Goal: Book appointment/travel/reservation

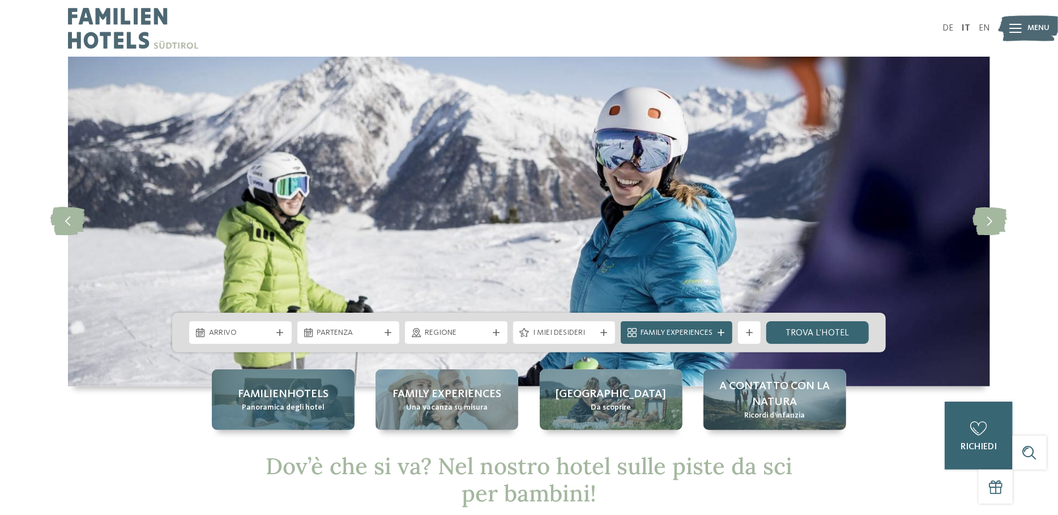
click at [253, 399] on span "Familienhotels" at bounding box center [283, 394] width 91 height 16
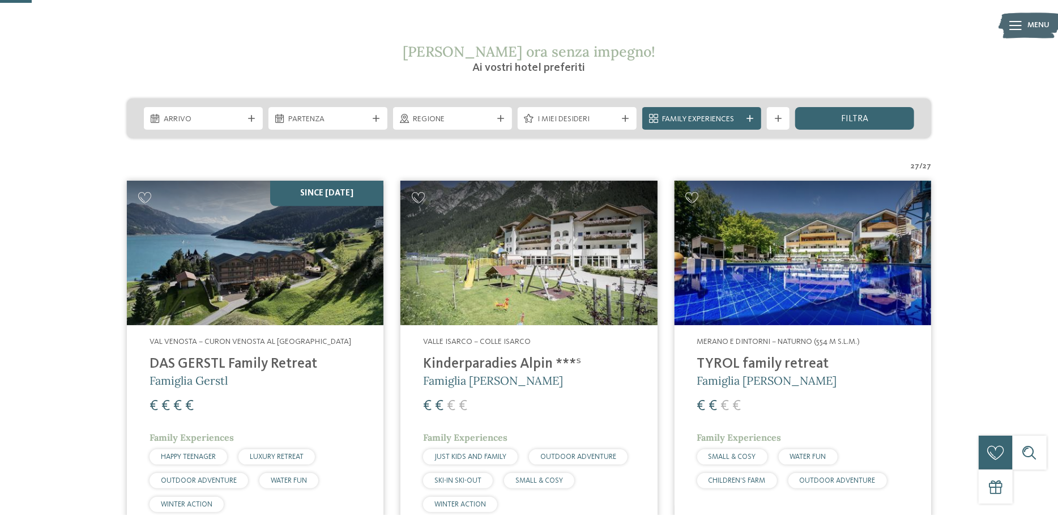
scroll to position [113, 0]
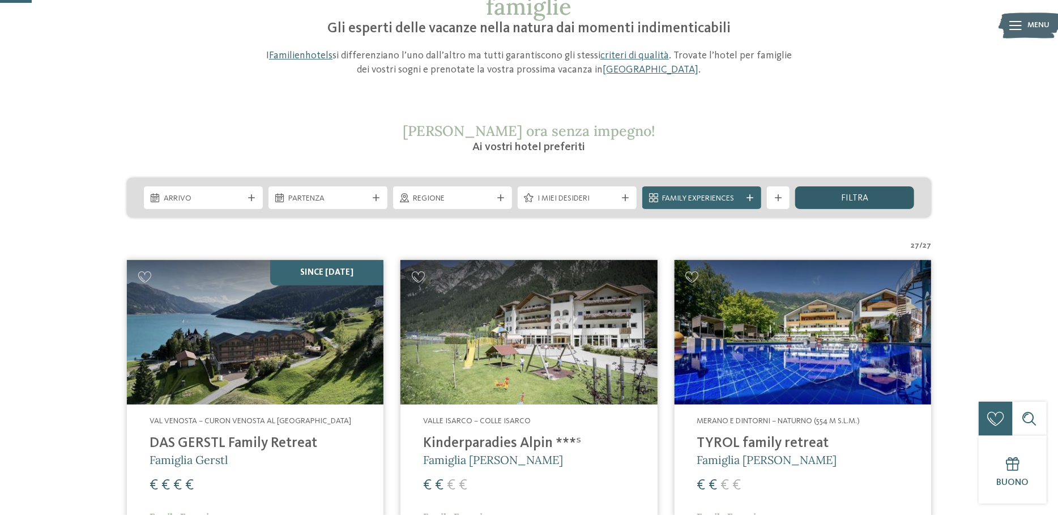
click at [821, 197] on div "filtra" at bounding box center [854, 197] width 119 height 23
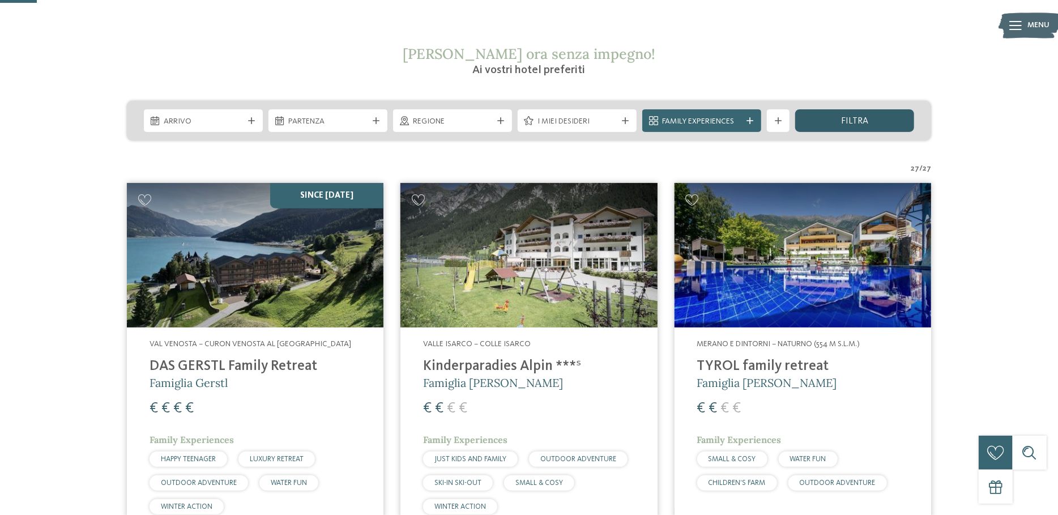
scroll to position [132, 0]
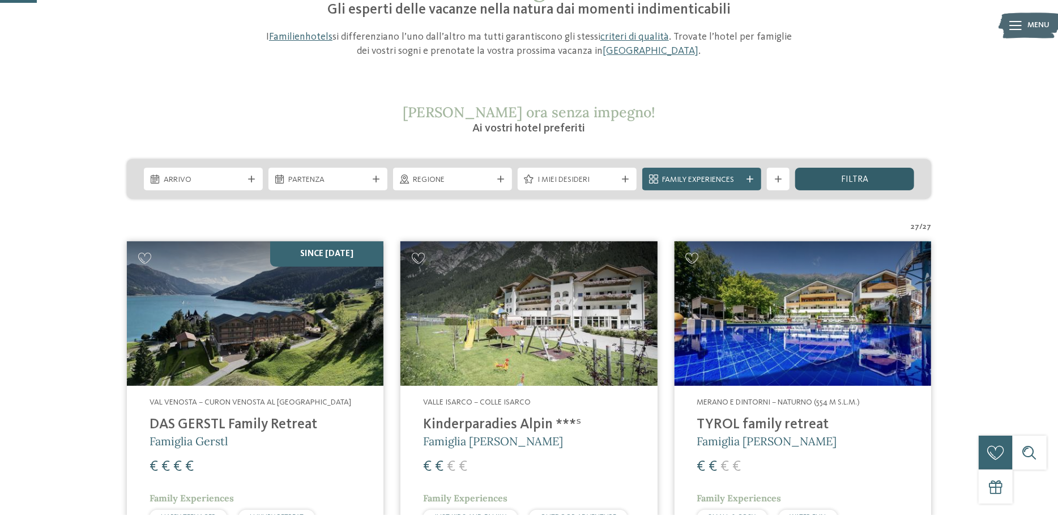
click at [833, 182] on div "filtra" at bounding box center [854, 179] width 119 height 23
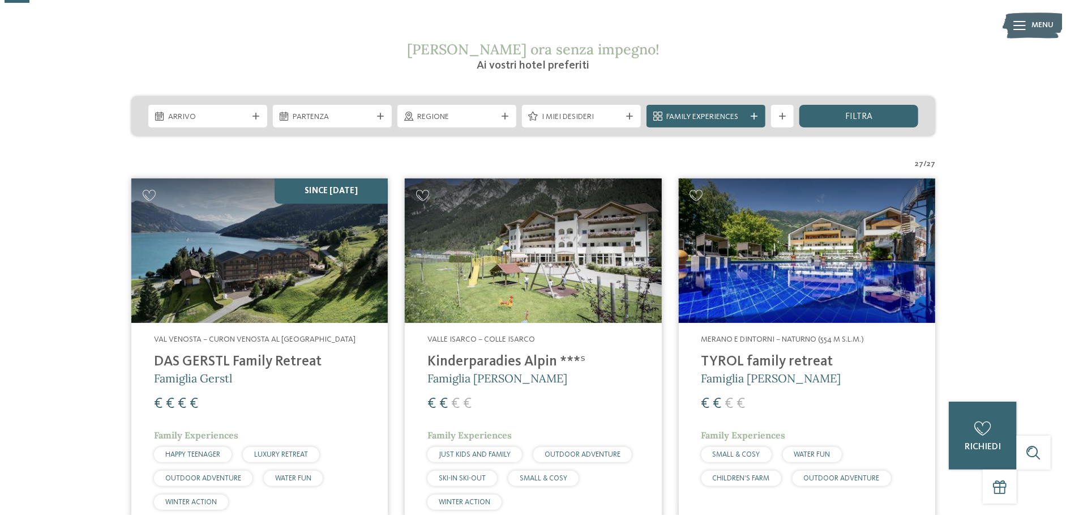
scroll to position [75, 0]
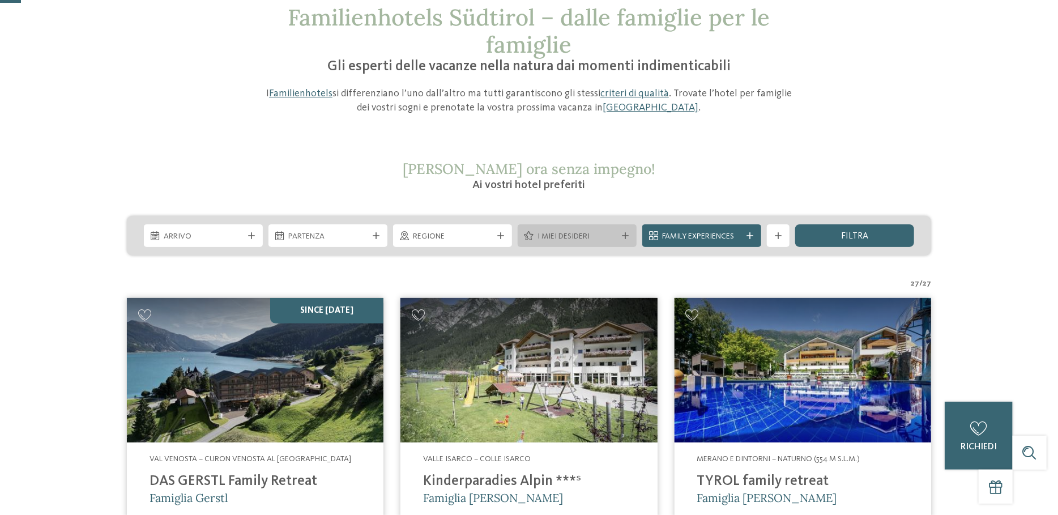
click at [564, 235] on span "I miei desideri" at bounding box center [576, 236] width 79 height 11
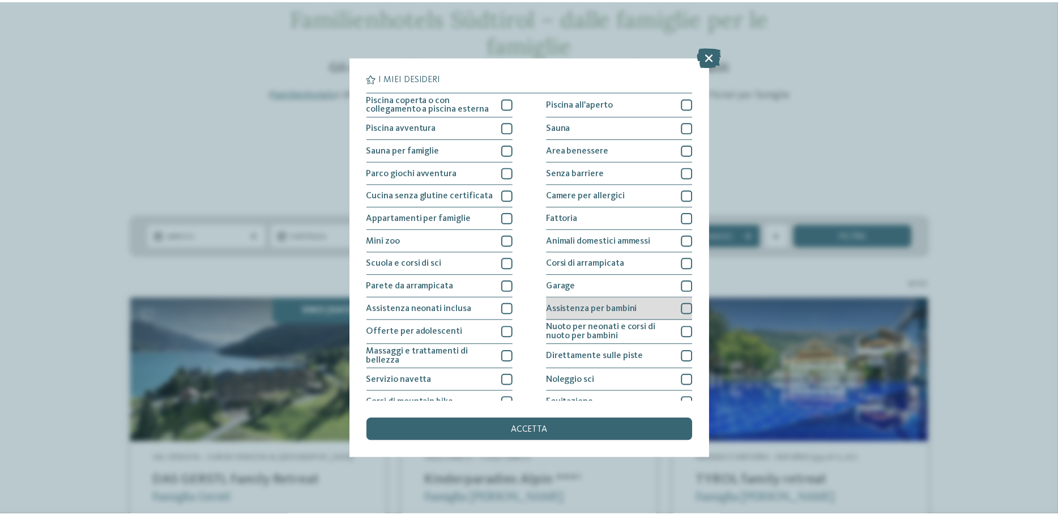
scroll to position [57, 0]
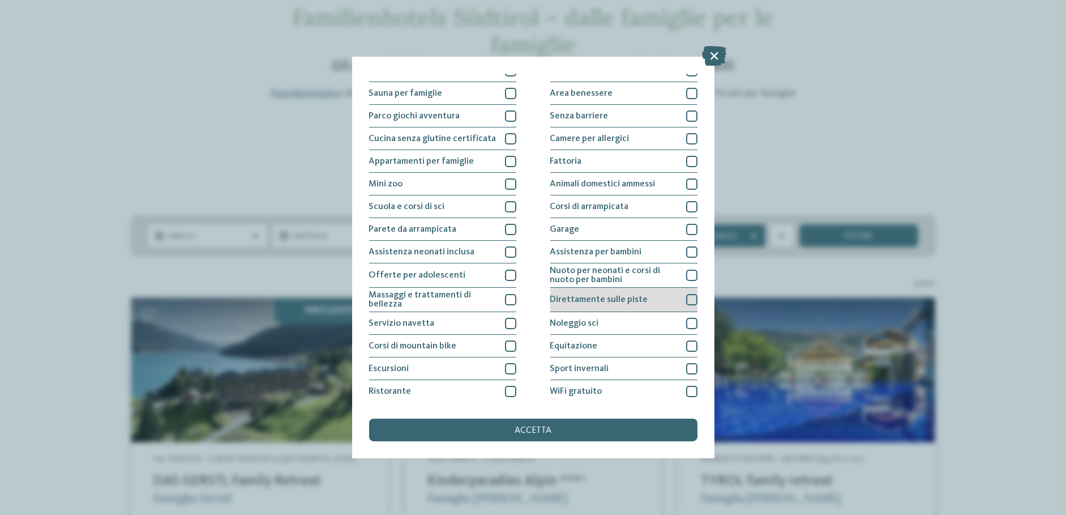
click at [621, 301] on span "Direttamente sulle piste" at bounding box center [600, 299] width 98 height 9
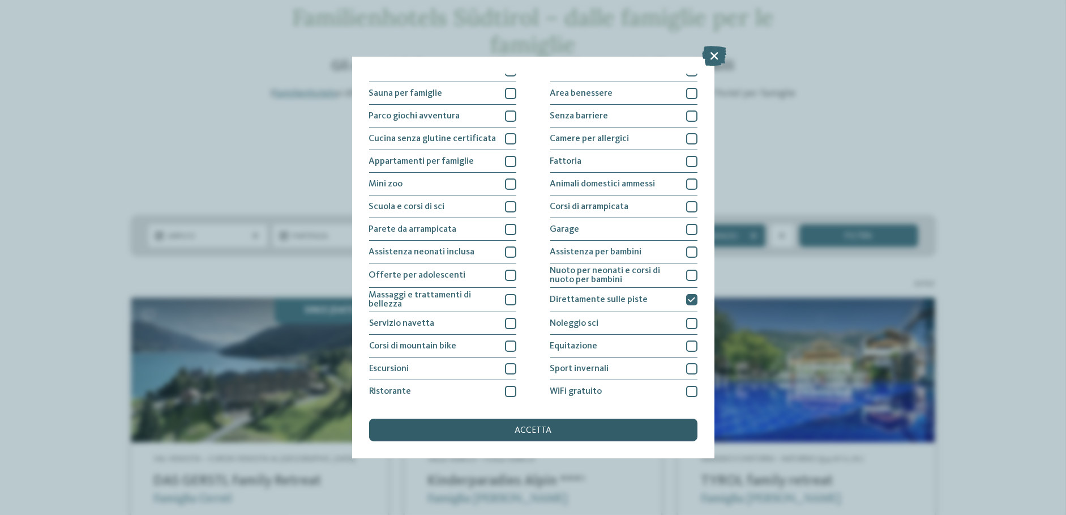
click at [536, 429] on span "accetta" at bounding box center [533, 430] width 37 height 9
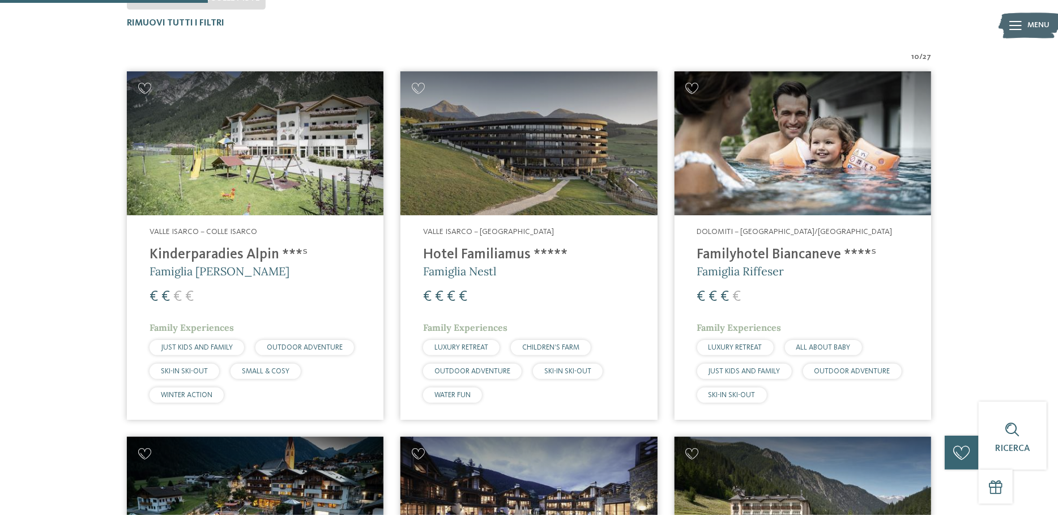
scroll to position [428, 0]
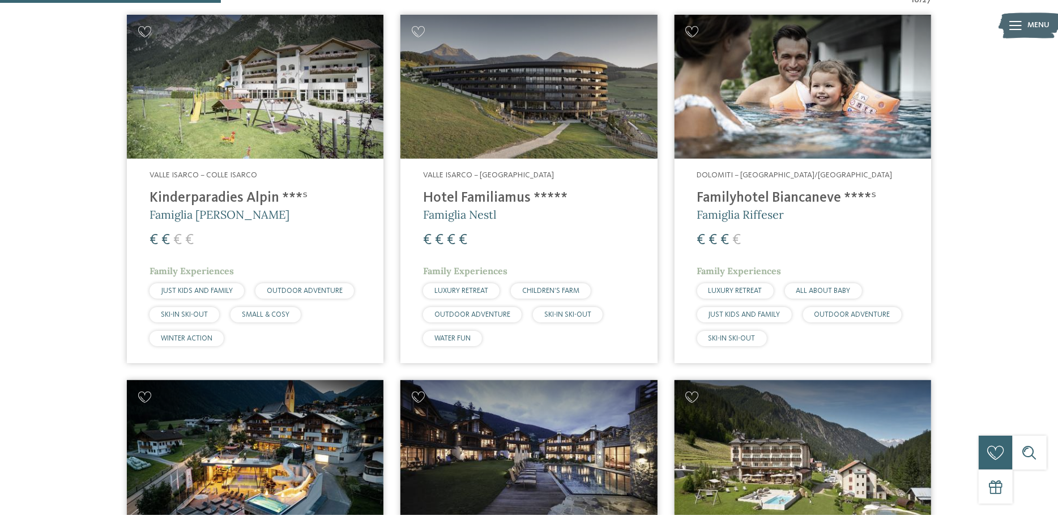
click at [718, 196] on h4 "Familyhotel Biancaneve ****ˢ" at bounding box center [802, 198] width 211 height 17
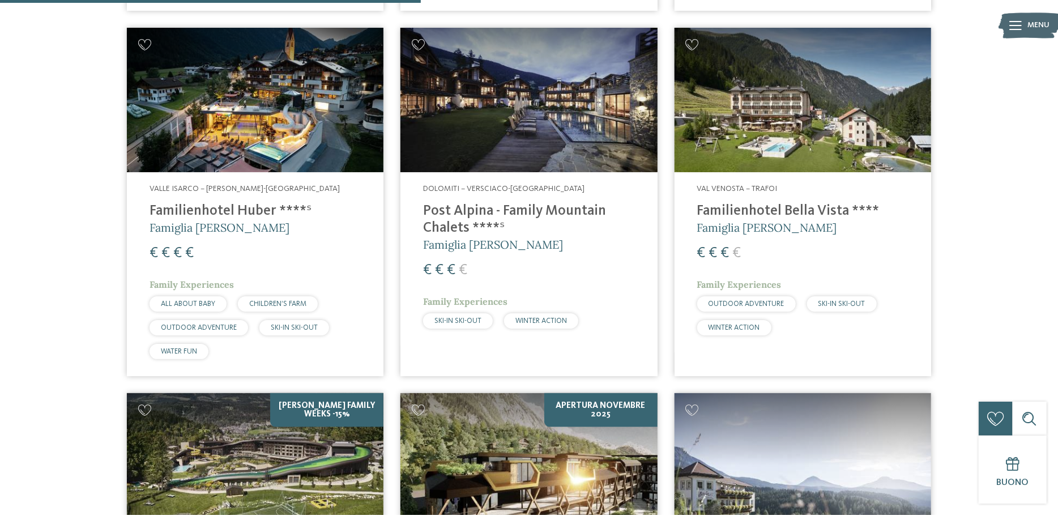
scroll to position [767, 0]
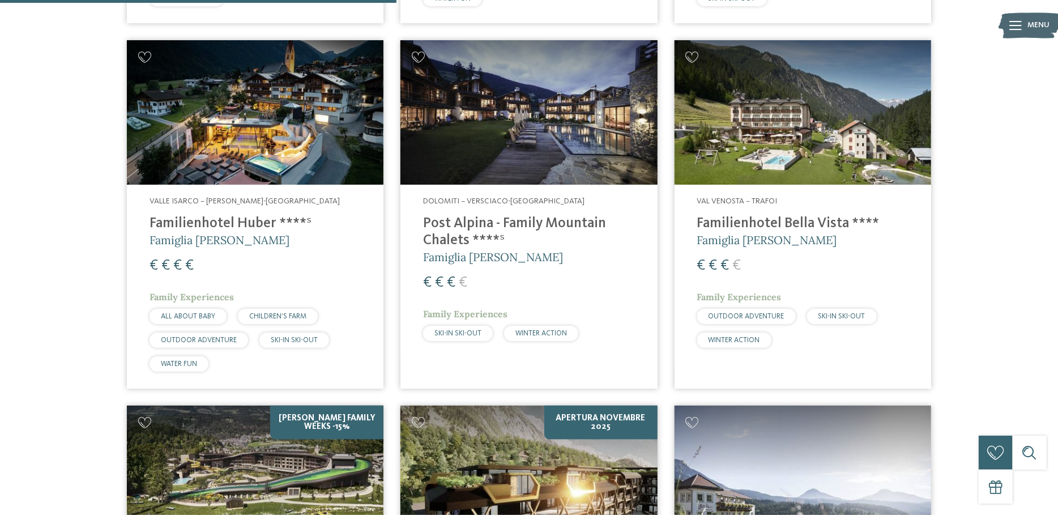
click at [494, 173] on img at bounding box center [528, 112] width 257 height 144
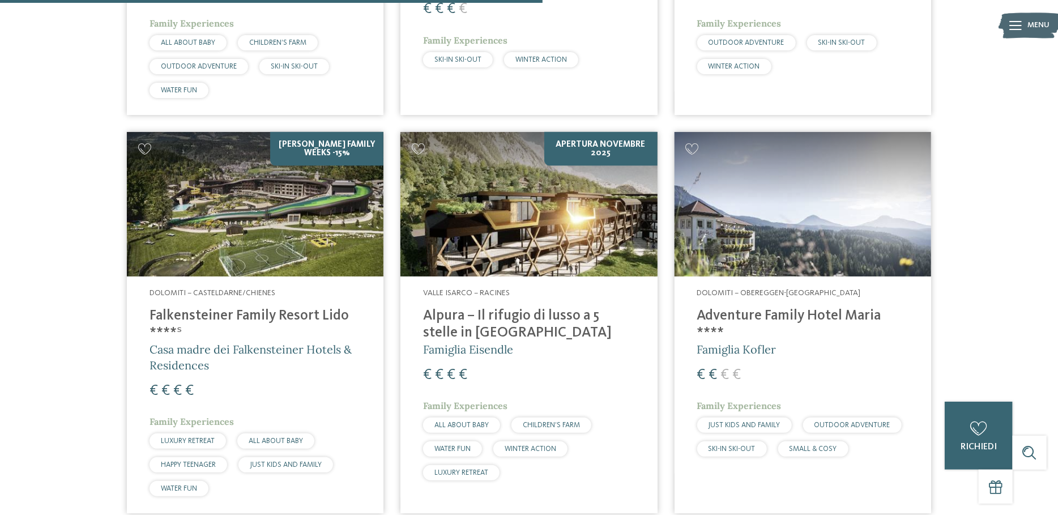
scroll to position [1051, 0]
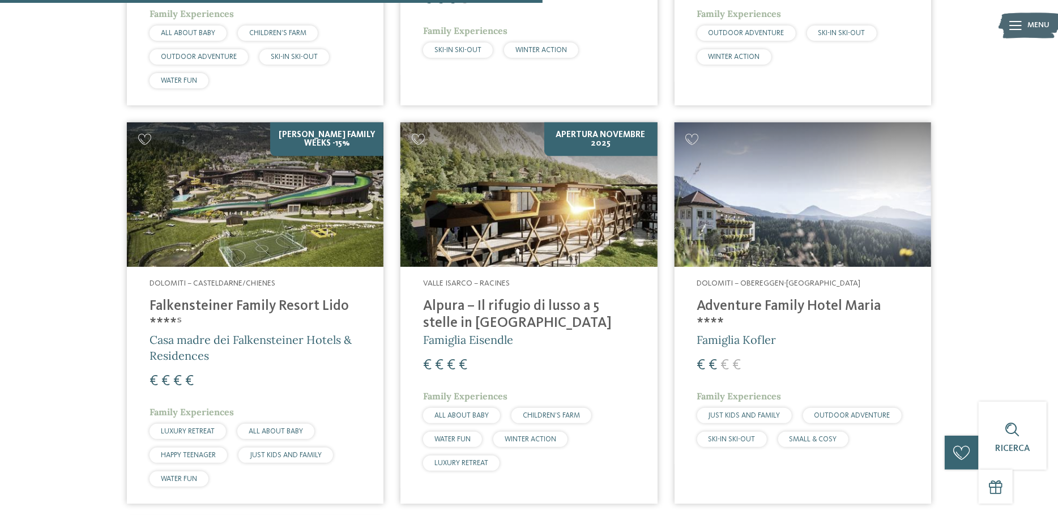
click at [515, 244] on img at bounding box center [528, 194] width 257 height 144
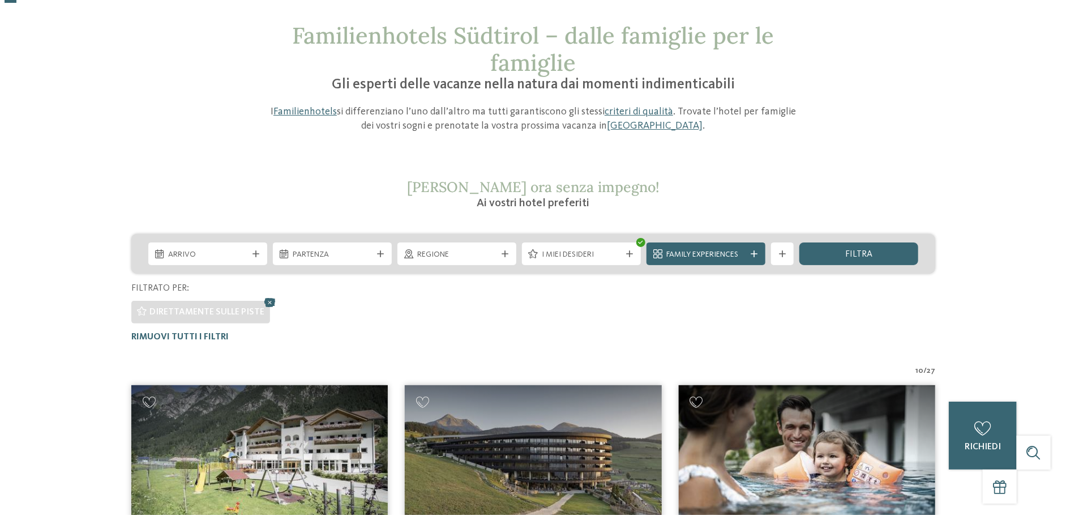
scroll to position [0, 0]
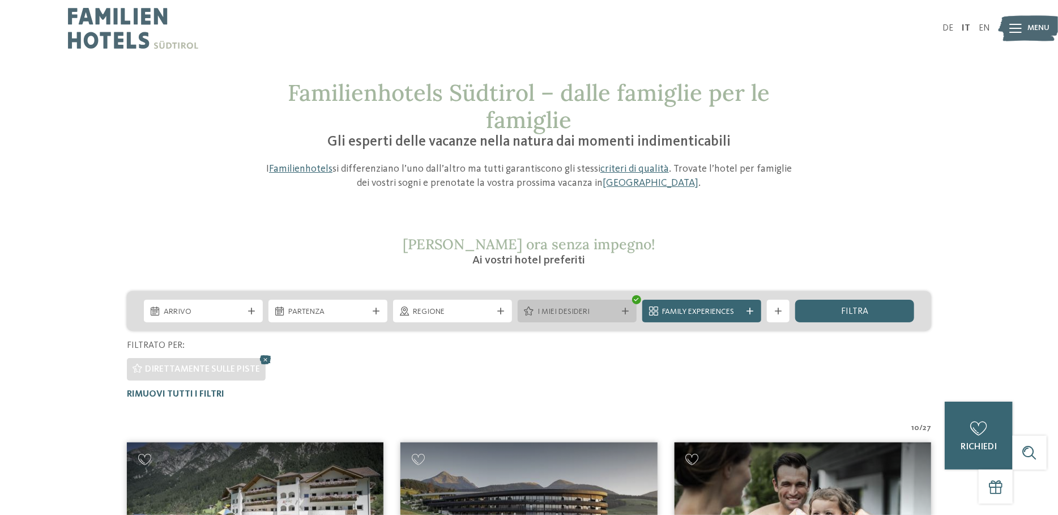
click at [606, 315] on span "I miei desideri" at bounding box center [576, 311] width 79 height 11
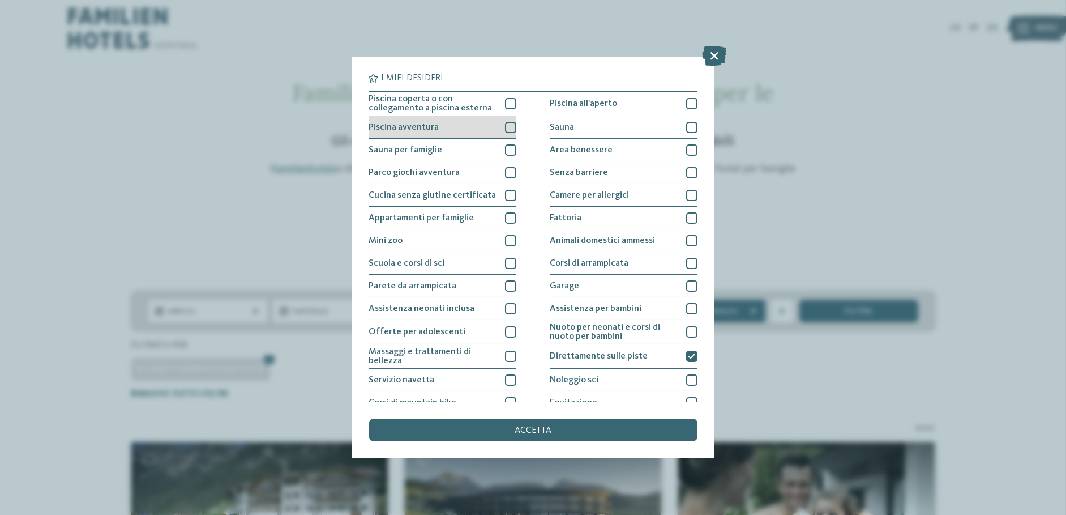
click at [503, 117] on div "Piscina avventura" at bounding box center [442, 127] width 147 height 23
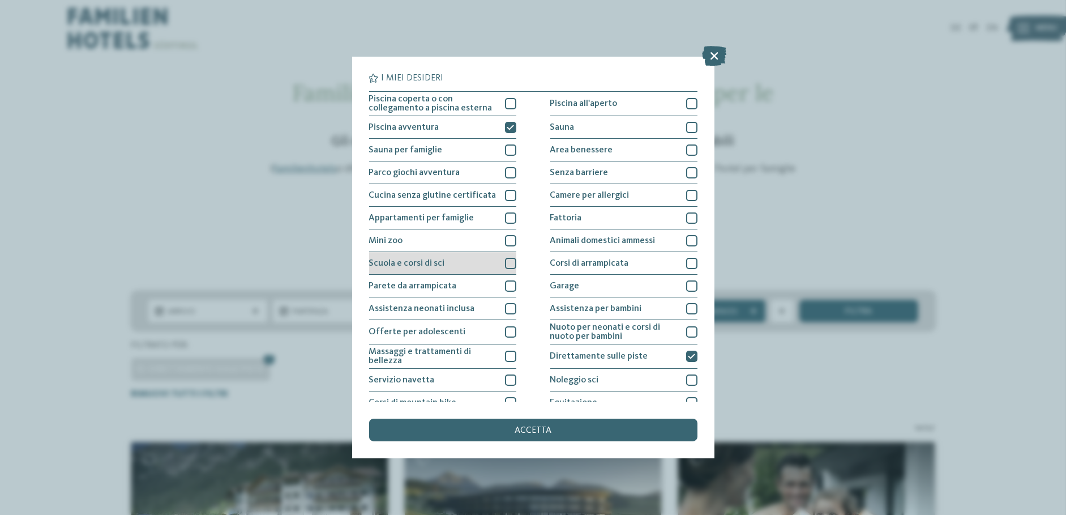
click at [471, 258] on div "Scuola e corsi di sci" at bounding box center [442, 263] width 147 height 23
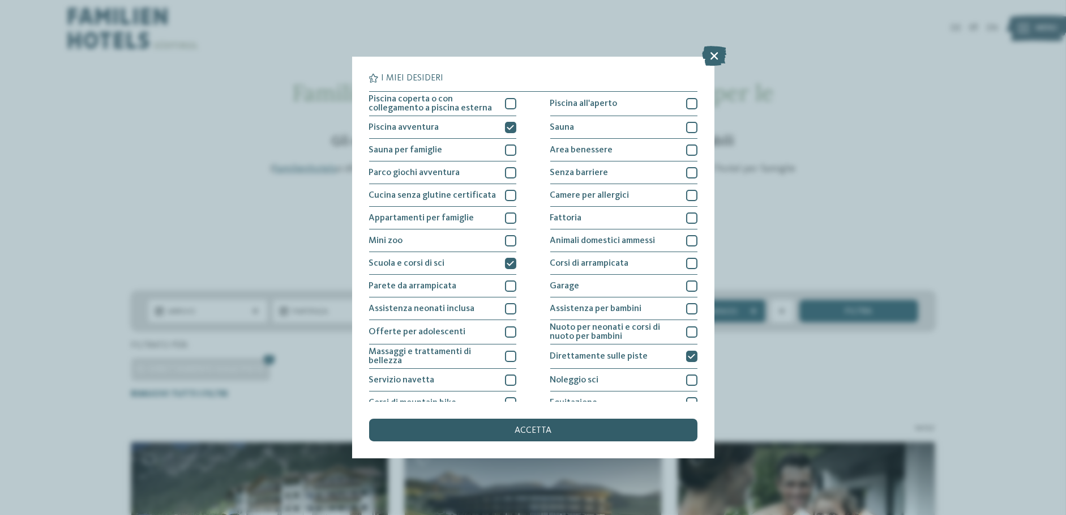
click at [540, 429] on span "accetta" at bounding box center [533, 430] width 37 height 9
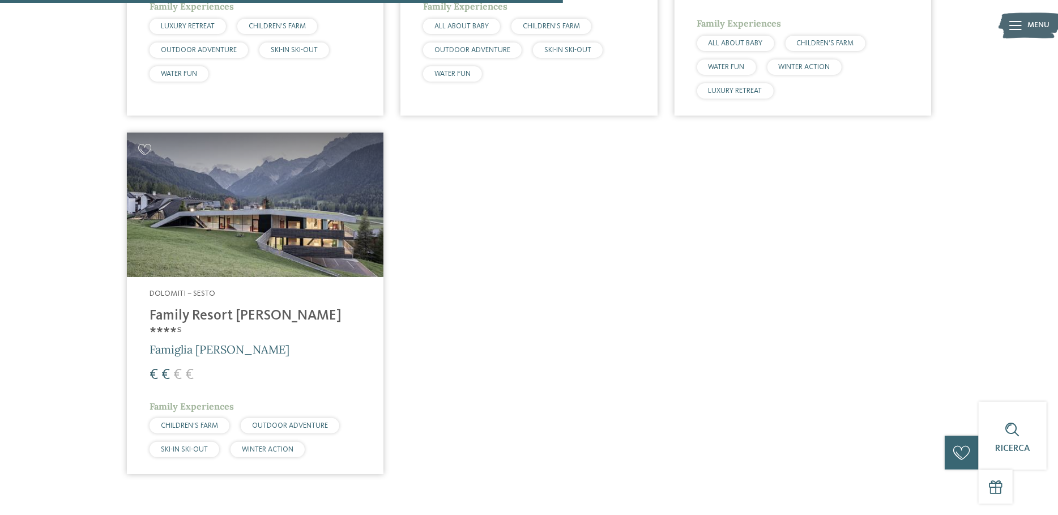
scroll to position [711, 0]
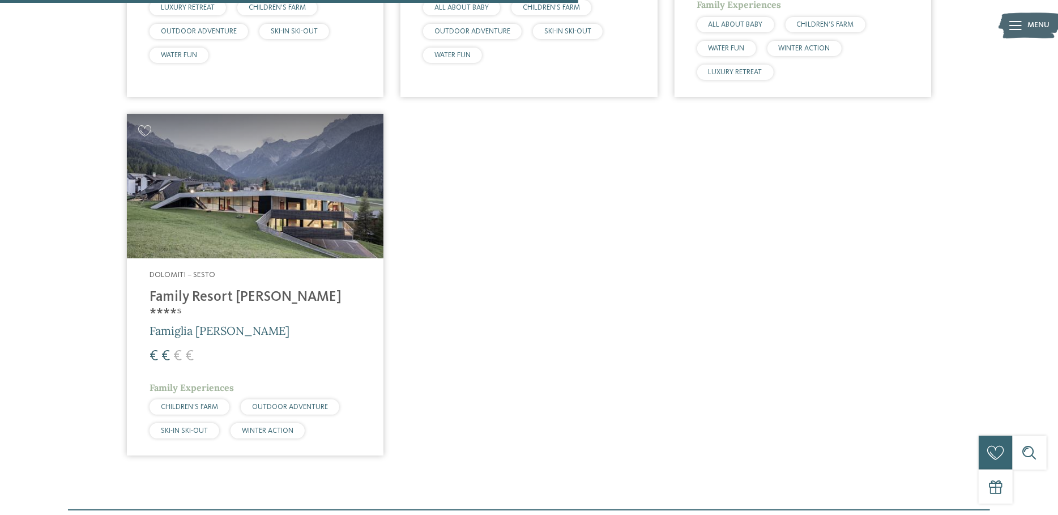
click at [233, 231] on img at bounding box center [255, 186] width 257 height 144
click at [229, 298] on h4 "Family Resort Rainer ****ˢ" at bounding box center [255, 306] width 211 height 34
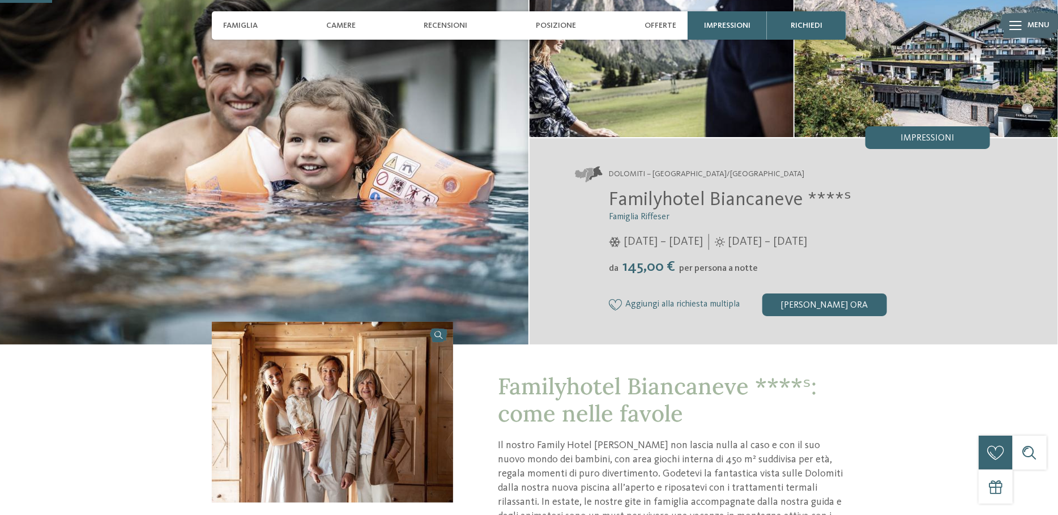
scroll to position [113, 0]
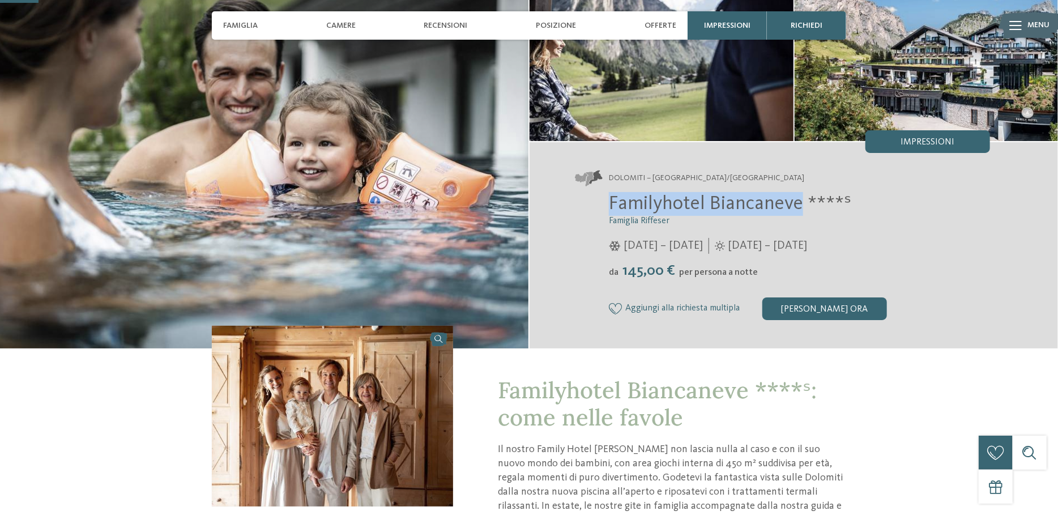
drag, startPoint x: 804, startPoint y: 201, endPoint x: 605, endPoint y: 203, distance: 198.8
click at [604, 203] on div "Familyhotel Biancaneve ****ˢ Famiglia Riffeser 05/12/2024 – 30/03/2025 da" at bounding box center [782, 255] width 415 height 127
copy span "Familyhotel Biancaneve"
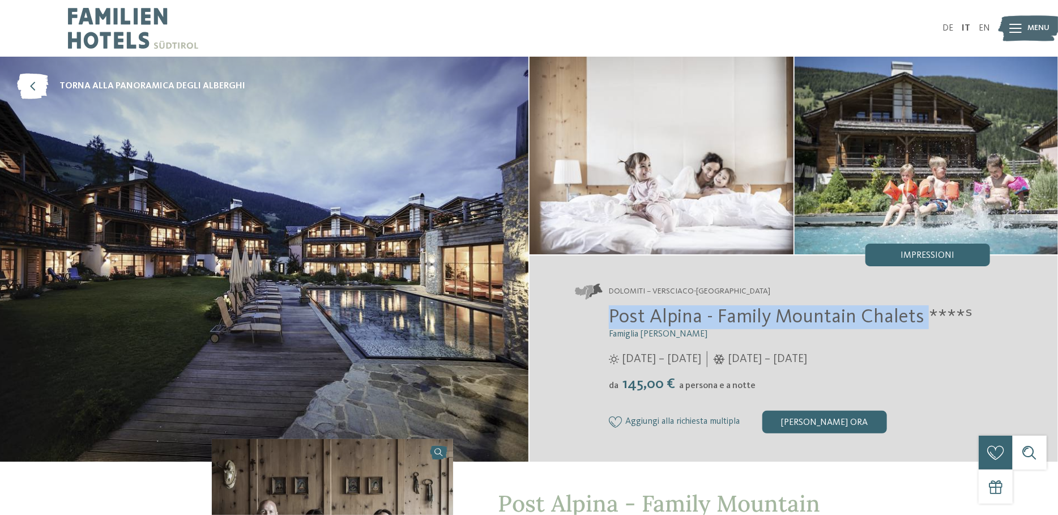
drag, startPoint x: 601, startPoint y: 310, endPoint x: 923, endPoint y: 309, distance: 321.7
click at [923, 309] on div "Post Alpina - Family Mountain Chalets ****ˢ Famiglia Wachtler 06/06/2025 – 05/1…" at bounding box center [782, 368] width 415 height 127
copy span "Post Alpina - Family Mountain Chalets"
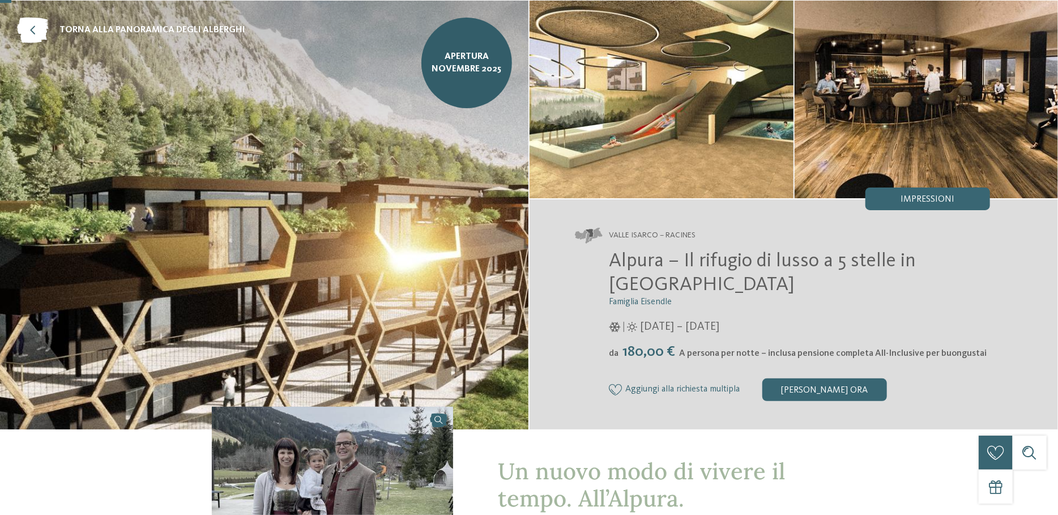
scroll to position [57, 0]
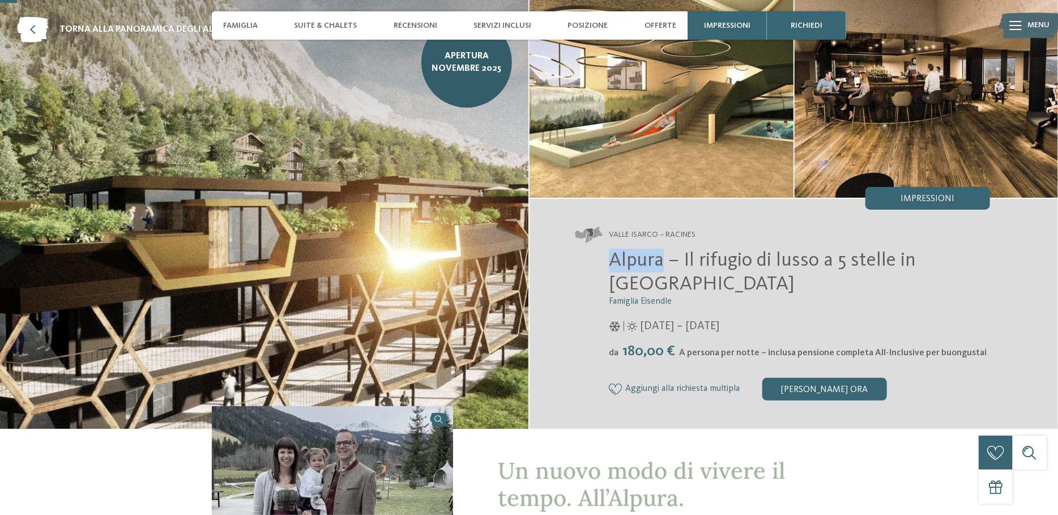
drag, startPoint x: 664, startPoint y: 260, endPoint x: 608, endPoint y: 260, distance: 56.1
click at [608, 260] on div "Alpura – Il rifugio di lusso a 5 stelle in Alto Adige Famiglia Eisendle 08/11/2…" at bounding box center [782, 324] width 415 height 151
copy span "Alpura"
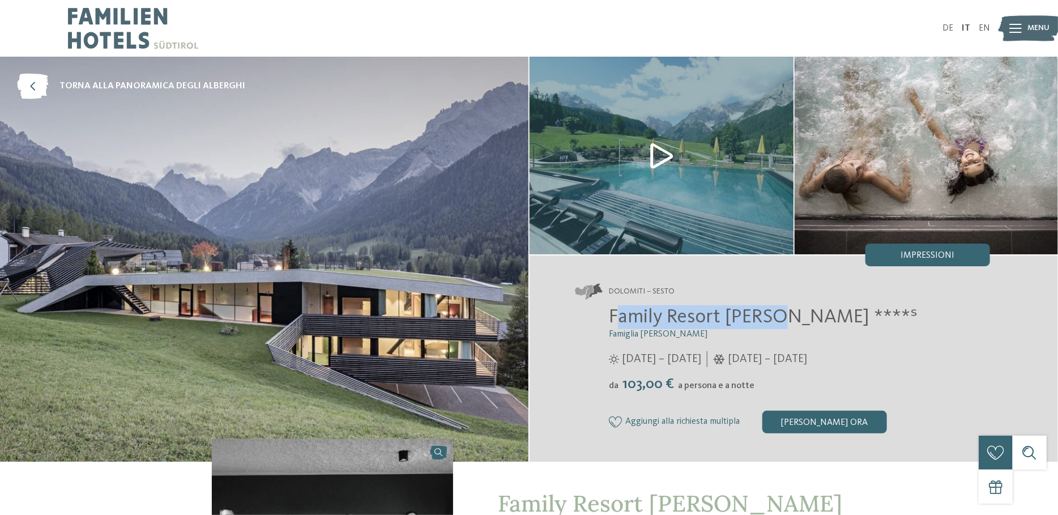
drag, startPoint x: 620, startPoint y: 315, endPoint x: 775, endPoint y: 317, distance: 155.2
click at [775, 317] on span "Family Resort [PERSON_NAME] ****ˢ" at bounding box center [763, 317] width 309 height 20
copy span "amily Resort [PERSON_NAME]"
